Goal: Task Accomplishment & Management: Manage account settings

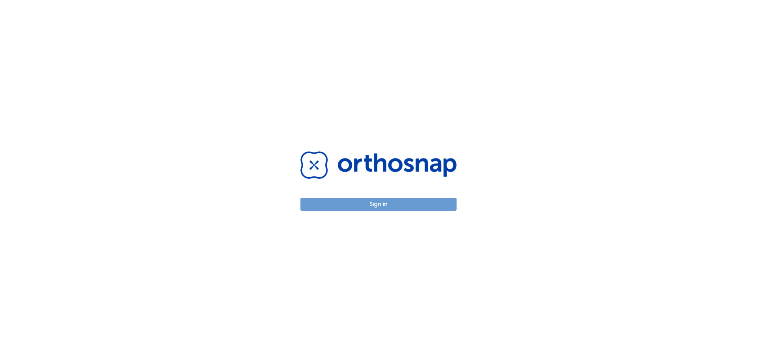
click at [413, 201] on button "Sign in" at bounding box center [378, 204] width 156 height 13
click at [360, 205] on button "Sign in" at bounding box center [378, 204] width 156 height 13
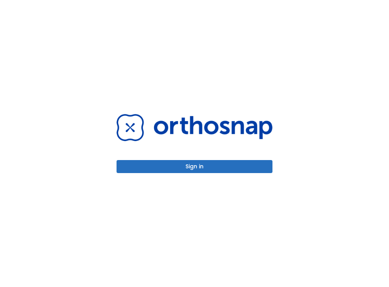
click at [195, 169] on button "Sign in" at bounding box center [195, 166] width 156 height 13
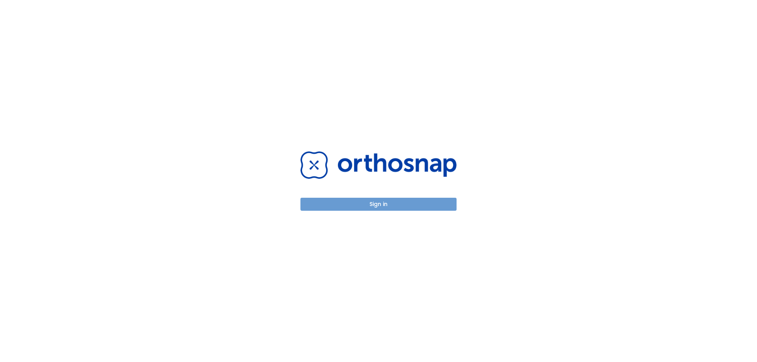
click at [317, 207] on button "Sign in" at bounding box center [378, 204] width 156 height 13
